Goal: Find specific page/section: Find specific page/section

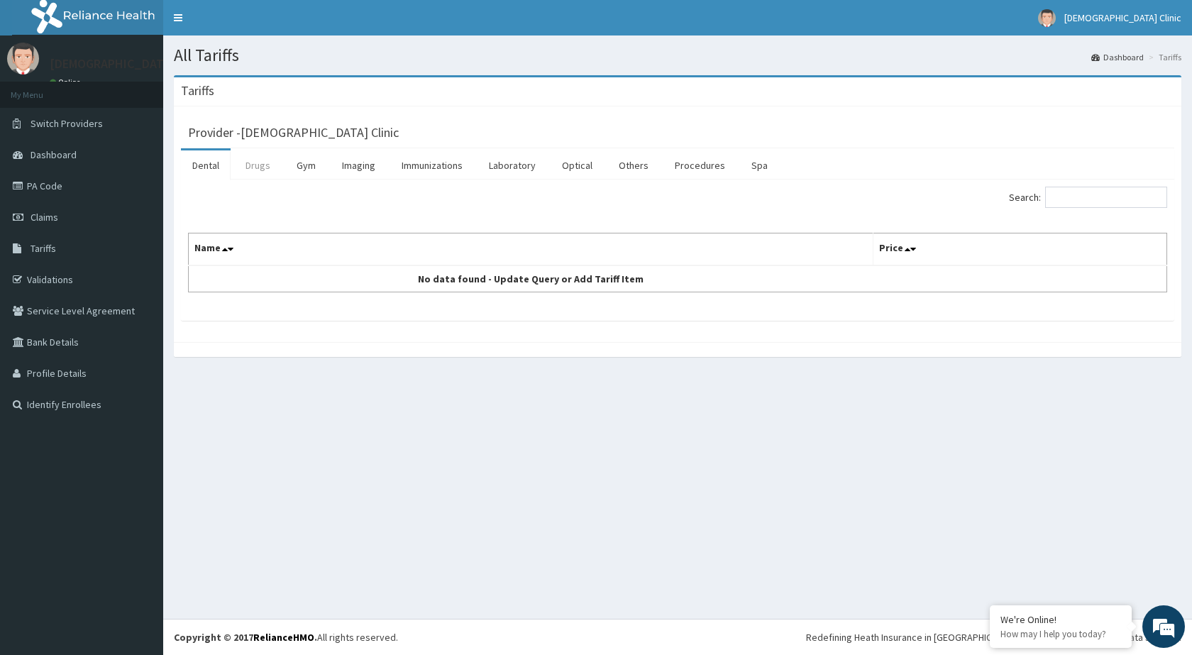
click at [263, 164] on link "Drugs" at bounding box center [258, 165] width 48 height 30
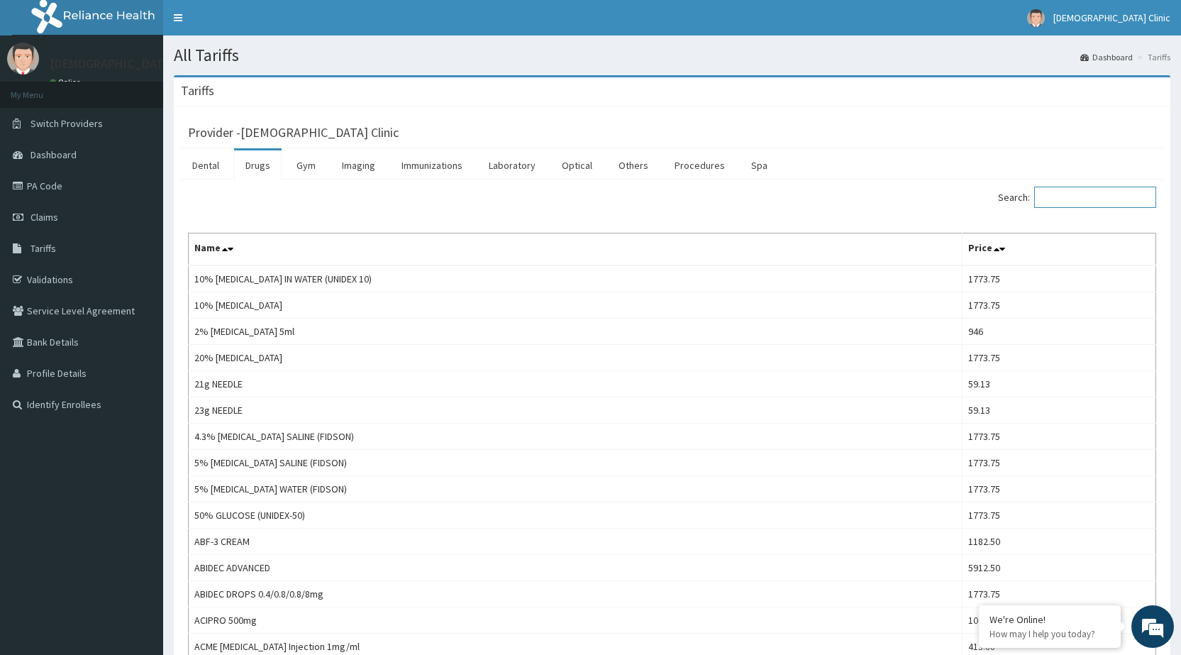
click at [1100, 191] on input "Search:" at bounding box center [1096, 197] width 122 height 21
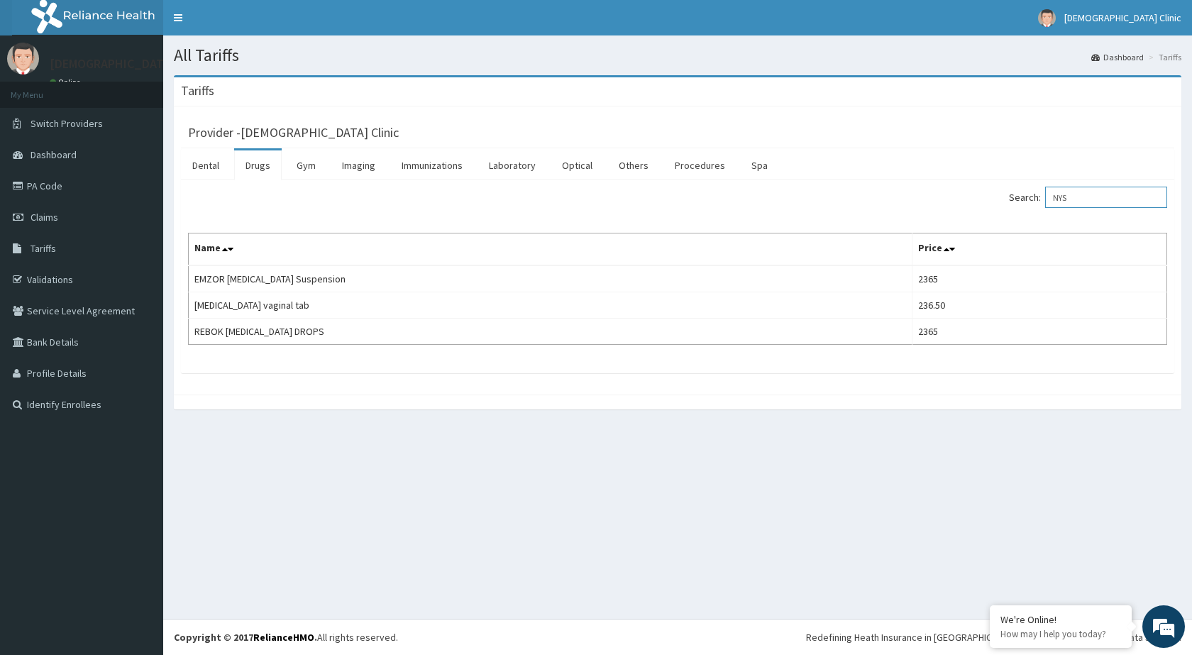
type input "NYS"
